Goal: Task Accomplishment & Management: Use online tool/utility

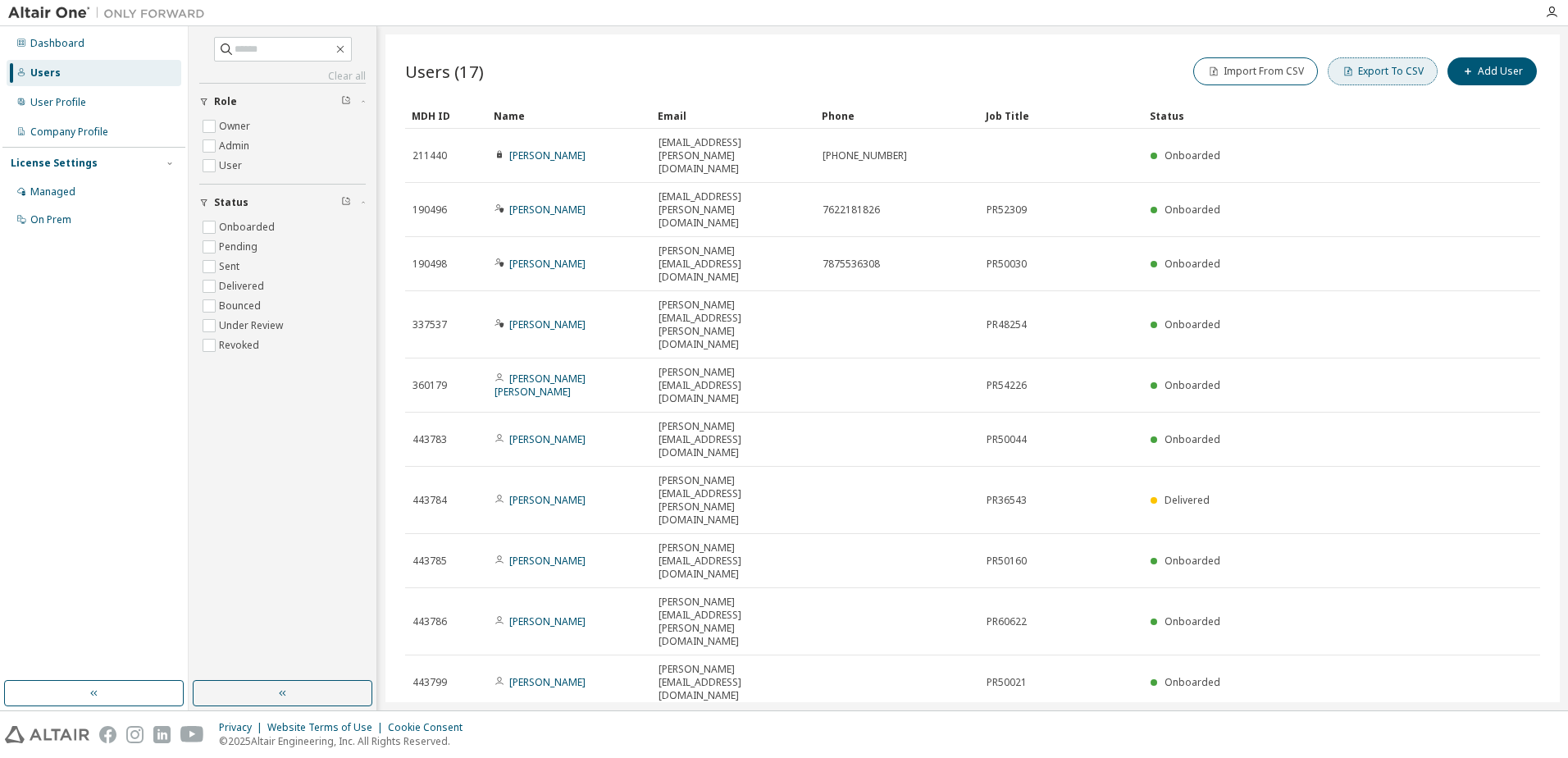
click at [1384, 76] on button "Export To CSV" at bounding box center [1383, 72] width 110 height 28
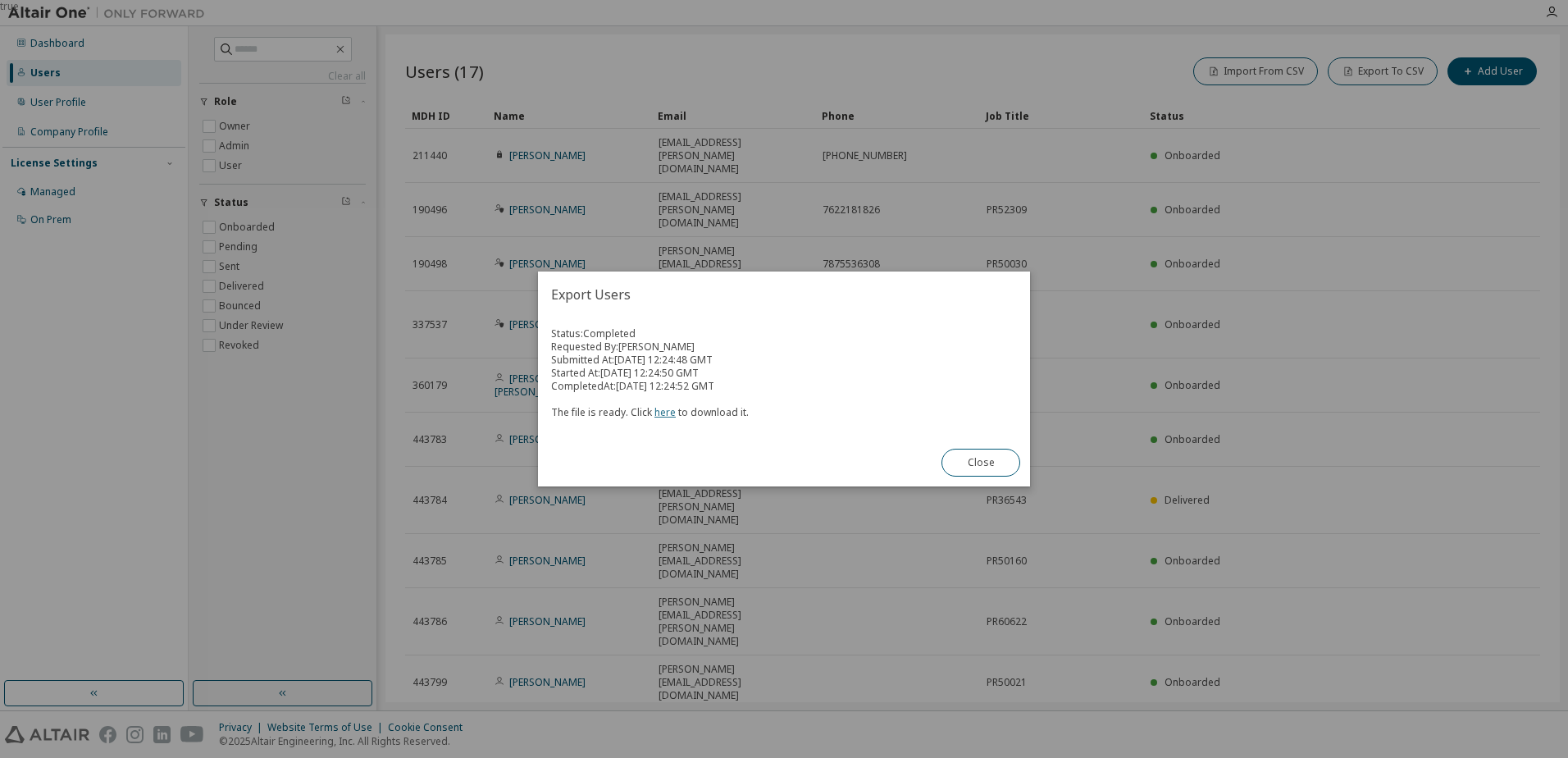
click at [660, 416] on link "here" at bounding box center [665, 412] width 21 height 14
drag, startPoint x: 991, startPoint y: 469, endPoint x: 979, endPoint y: 469, distance: 12.0
click at [991, 469] on button "Close" at bounding box center [981, 463] width 78 height 28
